Goal: Answer question/provide support: Answer question/provide support

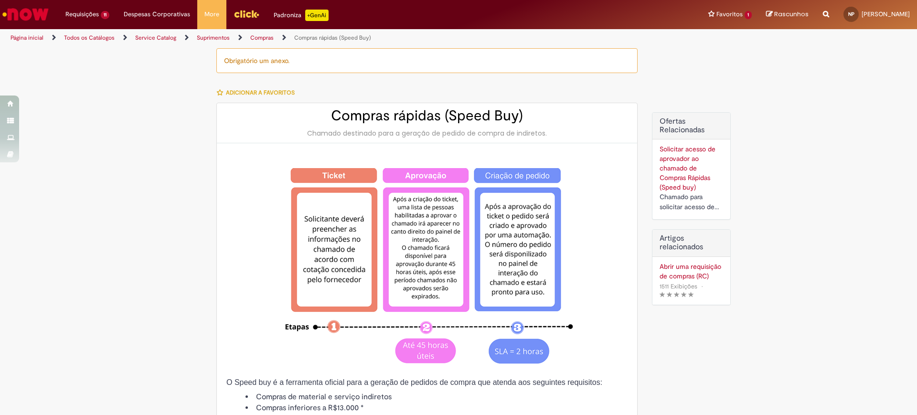
select select "**********"
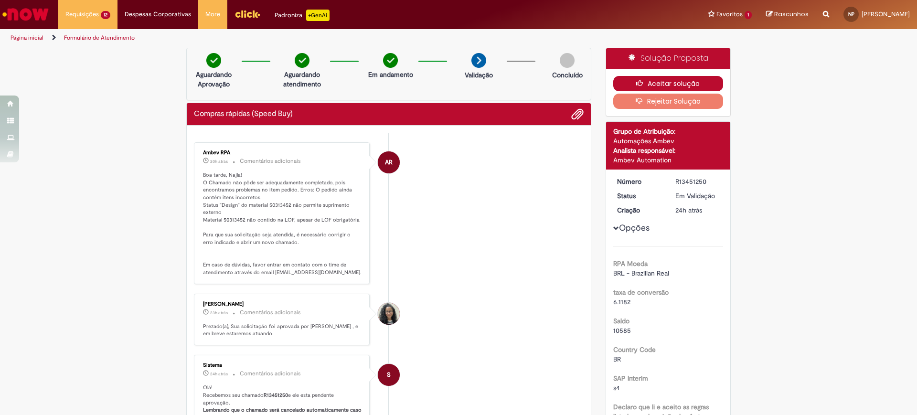
click at [695, 79] on button "Aceitar solução" at bounding box center [668, 83] width 110 height 15
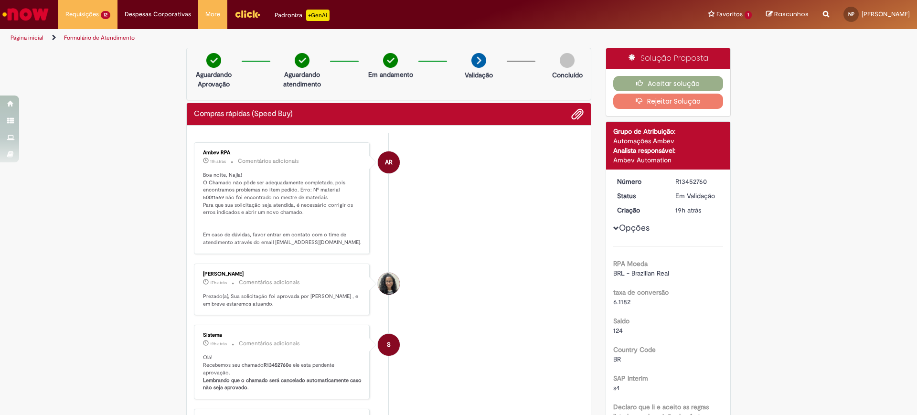
click at [515, 359] on li "S Sistema 19h atrás 19 horas atrás Comentários adicionais Olá! Recebemos seu ch…" at bounding box center [389, 362] width 390 height 75
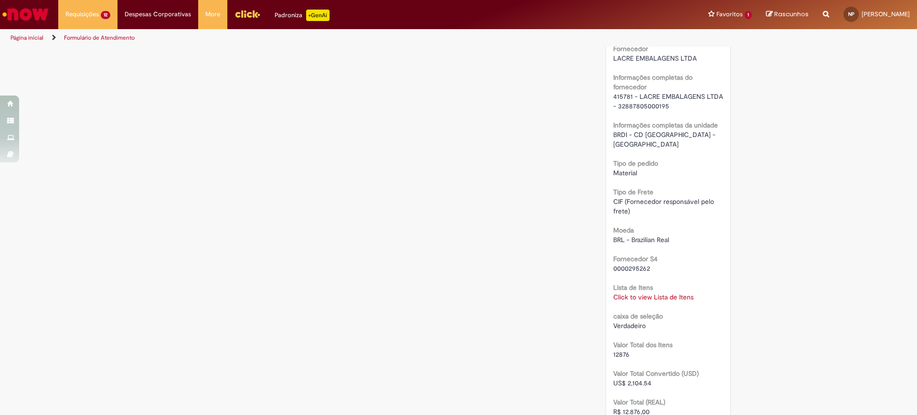
scroll to position [764, 0]
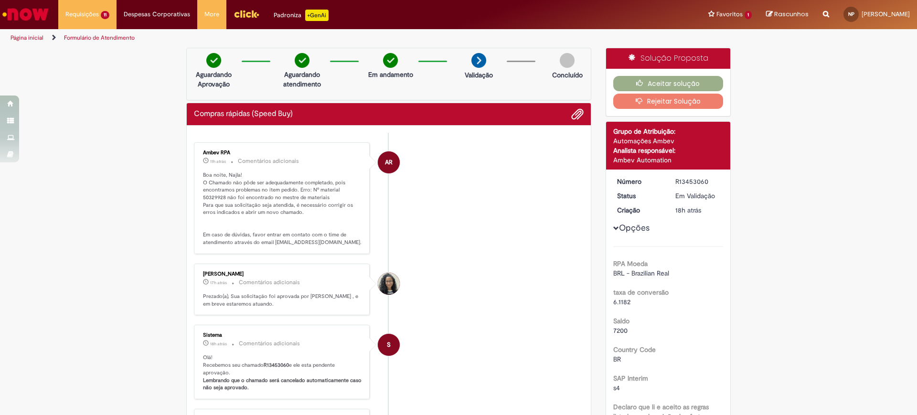
click at [506, 229] on li "AR Ambev RPA 11h atrás 11 horas atrás Comentários adicionais Boa noite, Najla! …" at bounding box center [389, 198] width 390 height 112
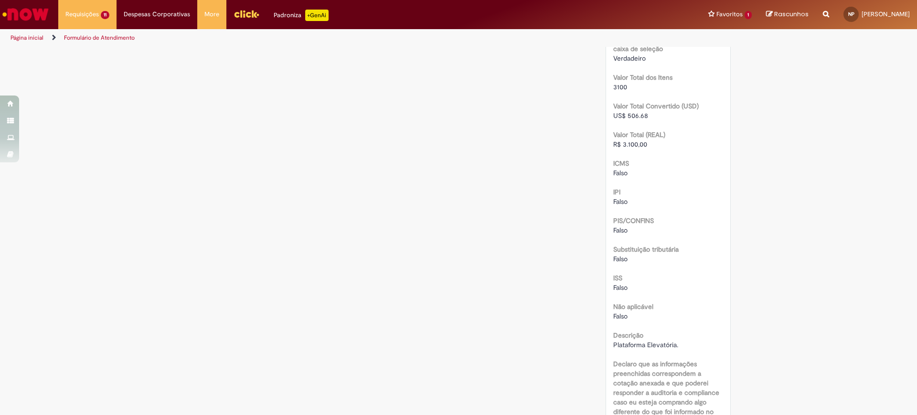
scroll to position [1051, 0]
